Goal: Information Seeking & Learning: Learn about a topic

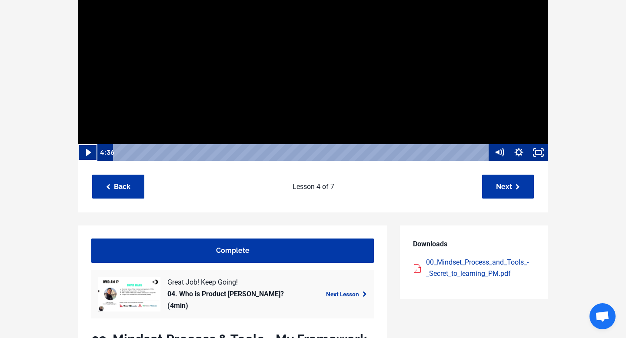
scroll to position [246, 0]
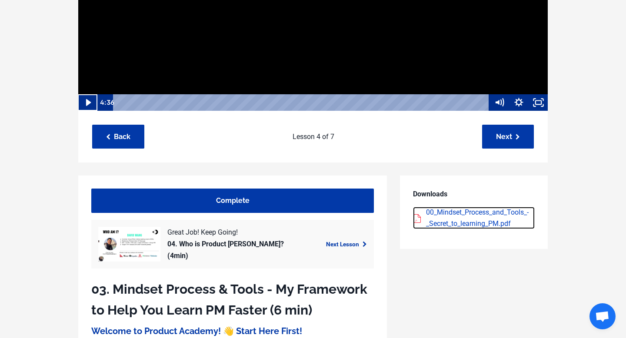
click at [473, 219] on div "00_Mindset_Process_and_Tools_-_Secret_to_learning_PM.pdf" at bounding box center [480, 218] width 109 height 22
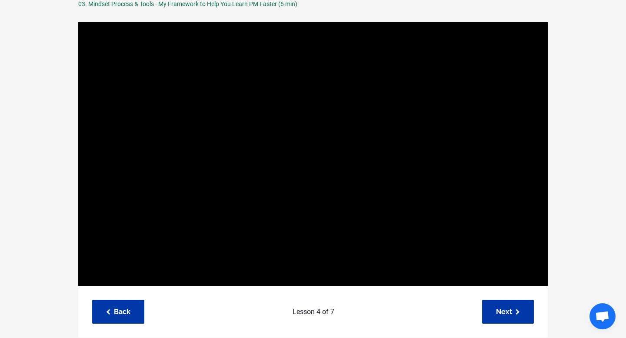
scroll to position [0, 0]
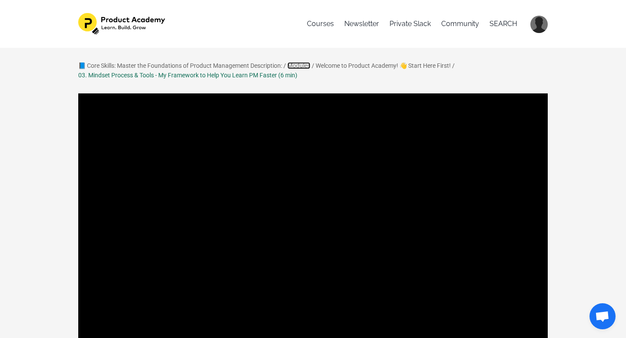
click at [305, 66] on link "Modules" at bounding box center [298, 65] width 23 height 7
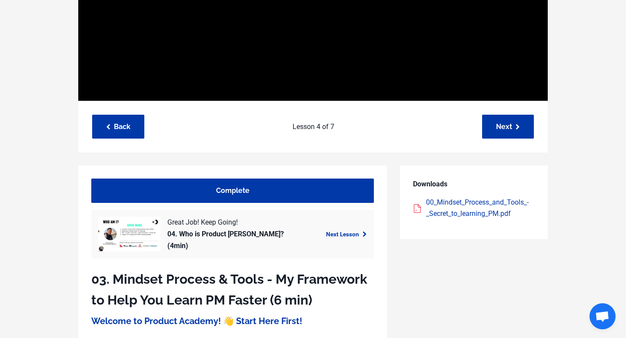
scroll to position [283, 0]
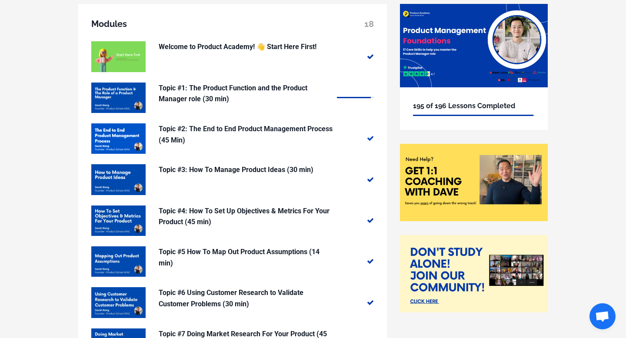
scroll to position [79, 0]
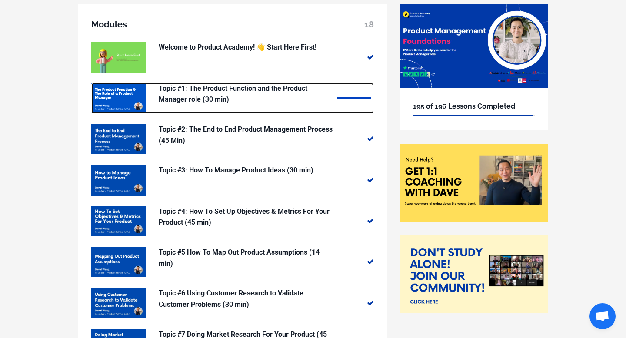
click at [241, 104] on p "Topic #1: The Product Function and the Product Manager role (30 min)" at bounding box center [246, 94] width 174 height 22
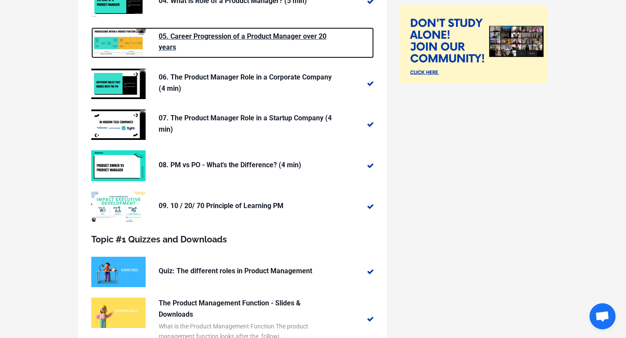
scroll to position [342, 0]
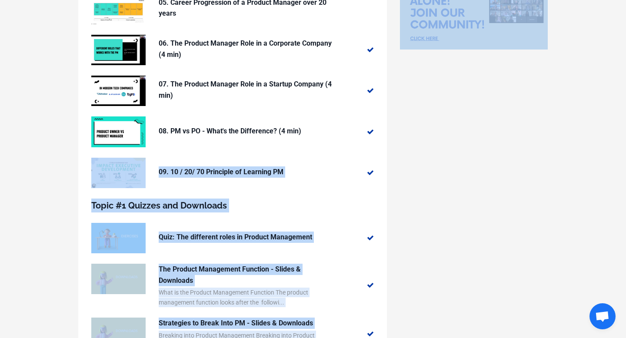
drag, startPoint x: 404, startPoint y: 195, endPoint x: 240, endPoint y: 148, distance: 170.4
click at [240, 148] on div "Topic #1: The Product Function and the Product Manager role (30 min) The Produc…" at bounding box center [313, 64] width 482 height 646
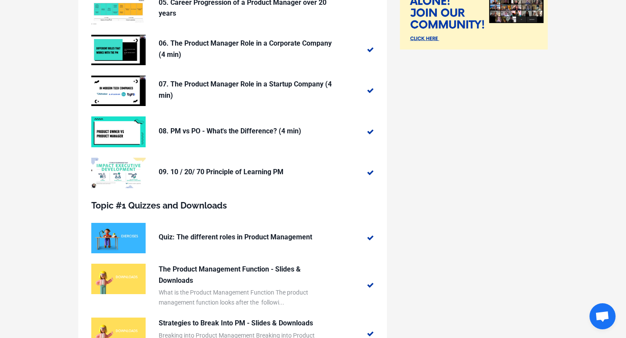
click at [62, 174] on div "📘 Core Skills: Master the Foundations of Product Management Description: / Modu…" at bounding box center [313, 46] width 626 height 682
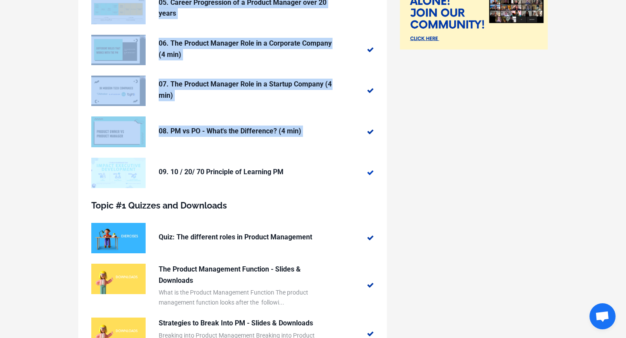
drag, startPoint x: 55, startPoint y: 183, endPoint x: 145, endPoint y: 159, distance: 92.9
click at [145, 159] on div "📘 Core Skills: Master the Foundations of Product Management Description: / Modu…" at bounding box center [313, 46] width 626 height 682
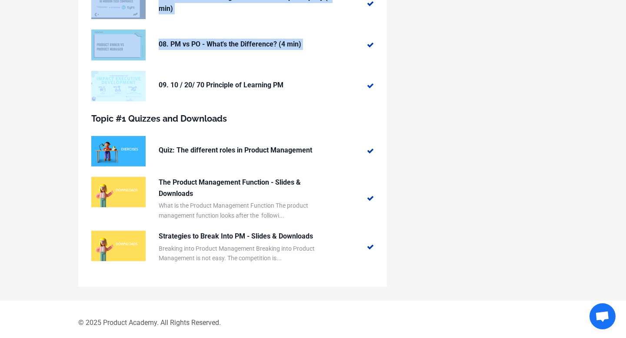
scroll to position [436, 0]
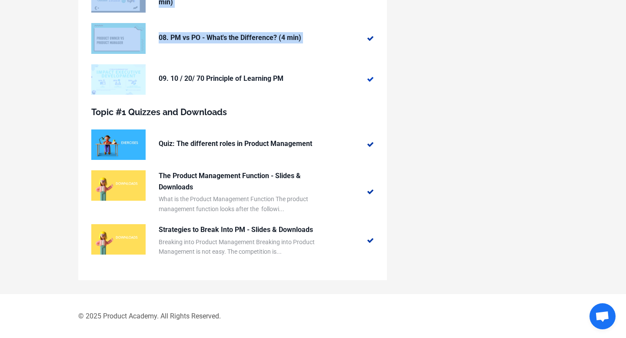
copy div "Topic #1: The Product Function and the Product Manager role (30 min) The Produc…"
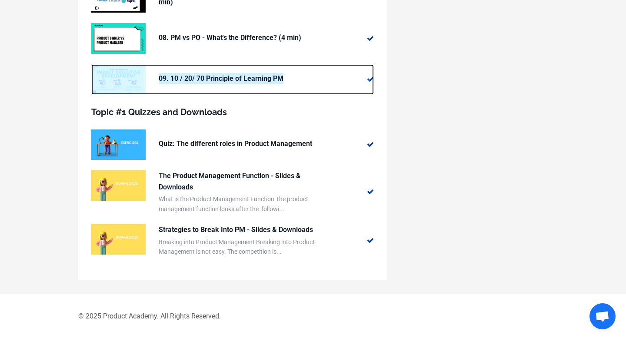
copy div "09. 10 / 20/ 70 Principle of Learning PM"
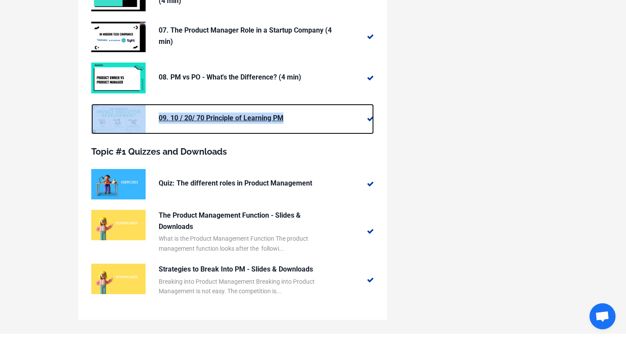
scroll to position [408, 0]
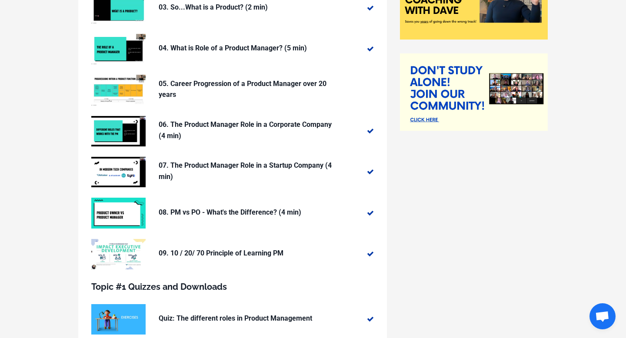
scroll to position [278, 0]
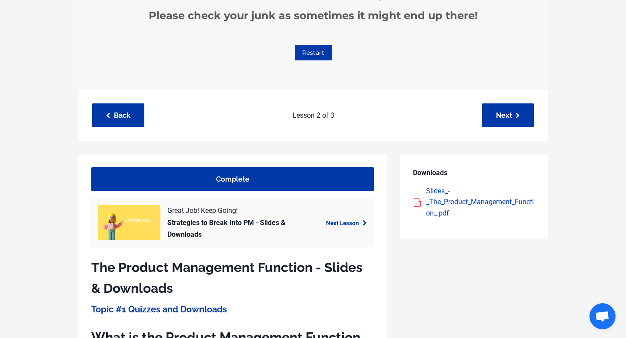
scroll to position [287, 0]
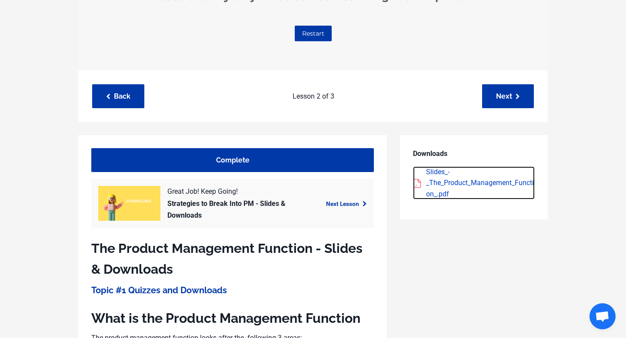
click at [439, 184] on div "Slides_-_The_Product_Management_Function_.pdf" at bounding box center [480, 182] width 109 height 33
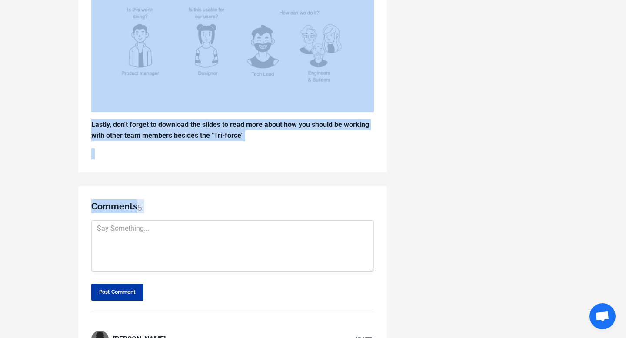
scroll to position [1756, 0]
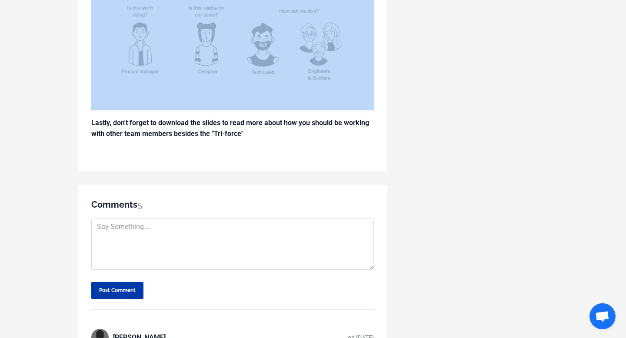
drag, startPoint x: 95, startPoint y: 137, endPoint x: 357, endPoint y: 107, distance: 263.3
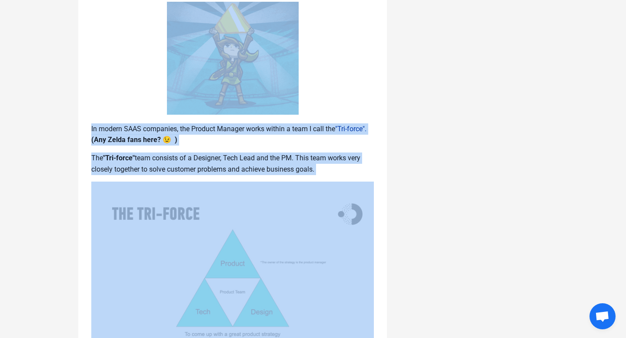
copy div "What is the Product Management Function The product management function looks a…"
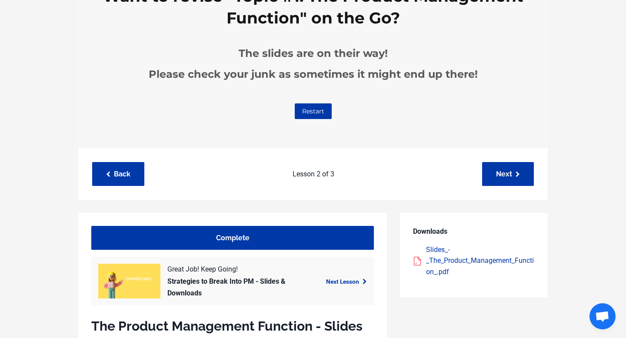
scroll to position [227, 0]
